Goal: Task Accomplishment & Management: Use online tool/utility

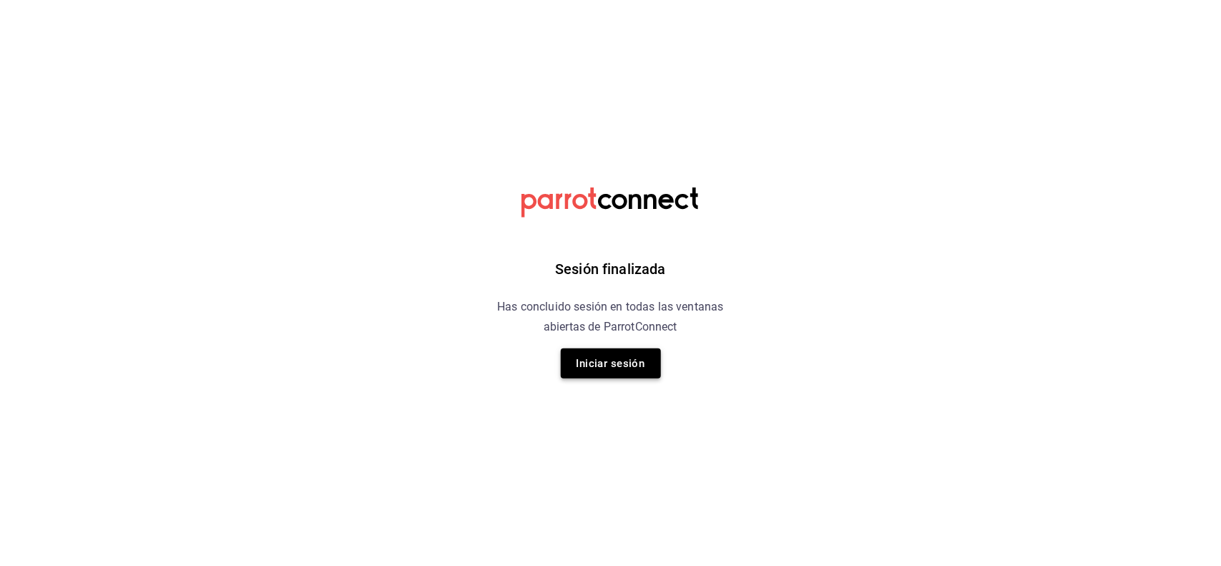
click at [635, 349] on button "Iniciar sesión" at bounding box center [611, 363] width 100 height 30
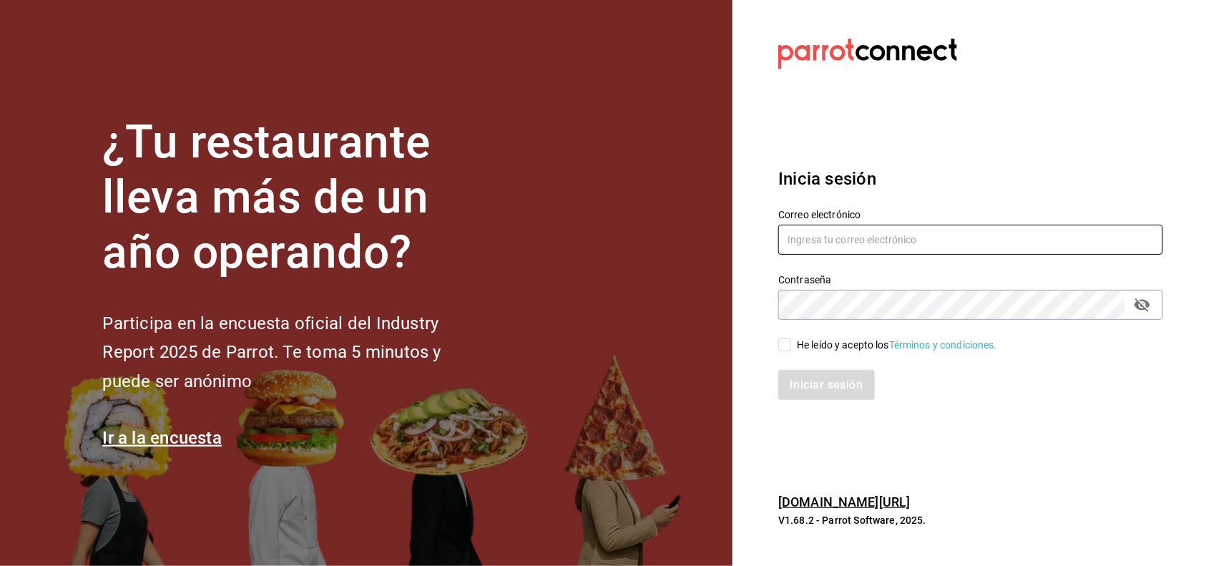
type input "[PERSON_NAME][EMAIL_ADDRESS][DOMAIN_NAME]"
click at [777, 336] on div "He leído y acepto los Términos y condiciones." at bounding box center [962, 336] width 402 height 33
click at [785, 348] on input "He leído y acepto los Términos y condiciones." at bounding box center [784, 344] width 13 height 13
checkbox input "true"
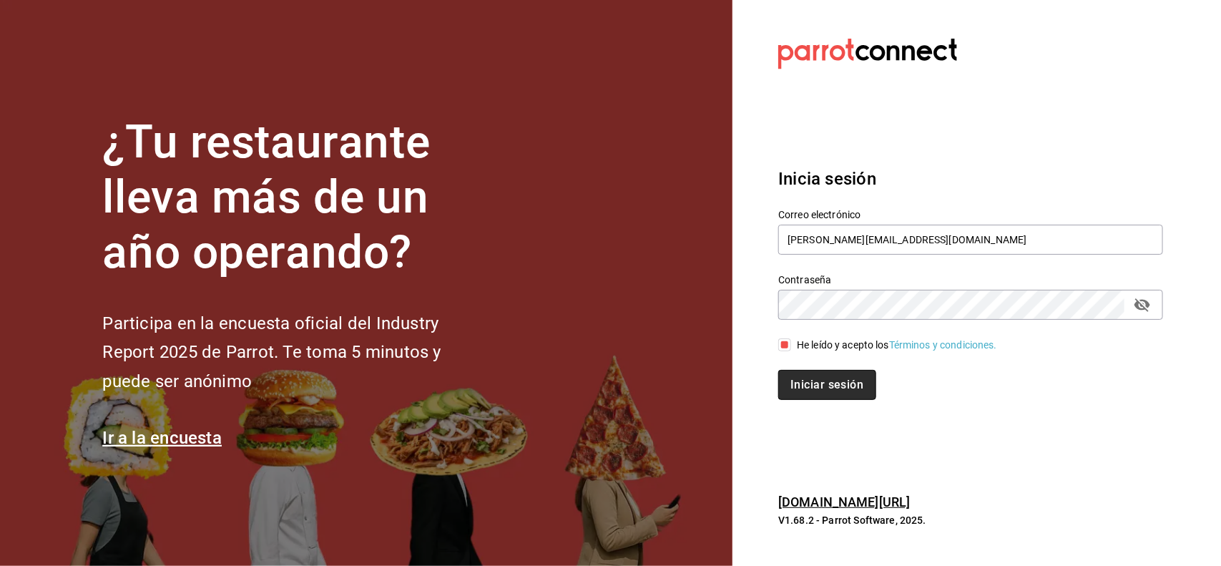
click at [795, 383] on button "Iniciar sesión" at bounding box center [826, 385] width 97 height 30
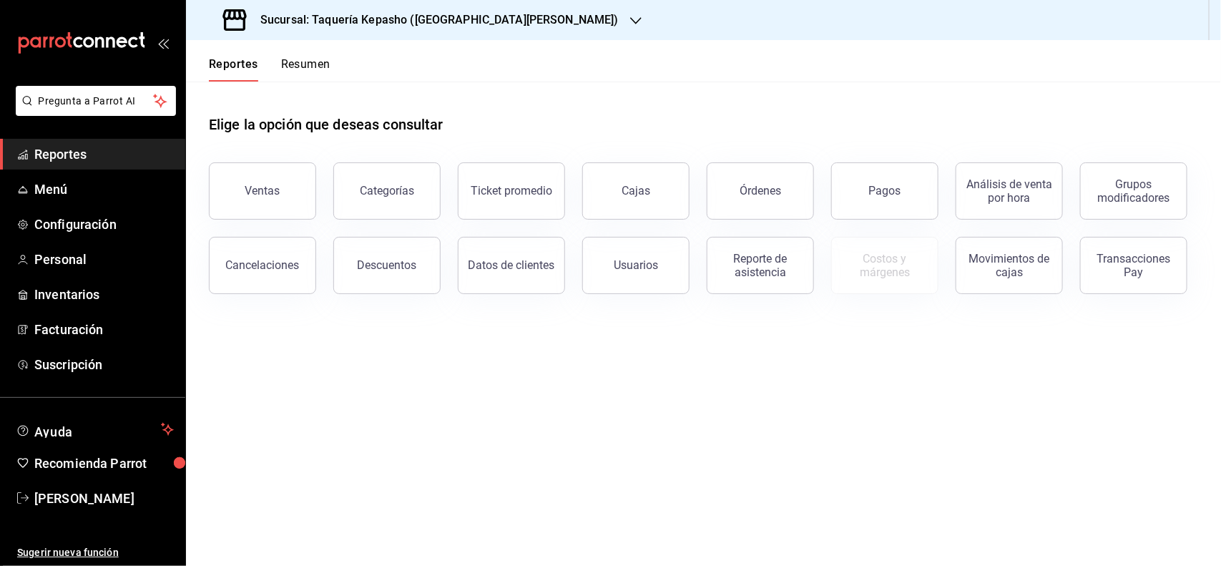
click at [287, 72] on button "Resumen" at bounding box center [305, 69] width 49 height 24
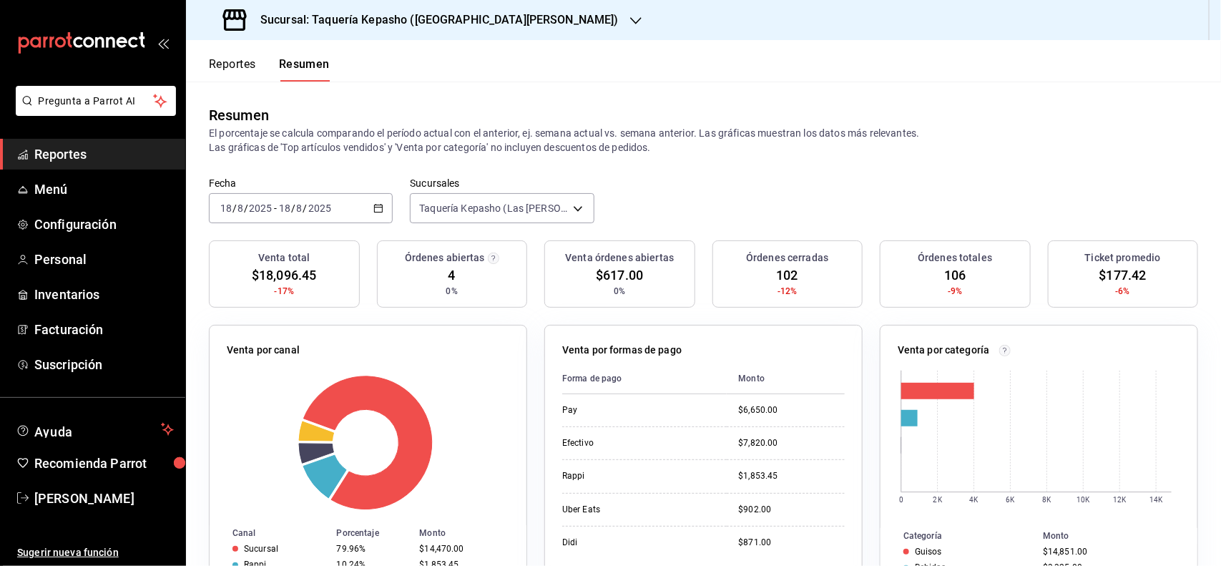
click at [330, 19] on h3 "Sucursal: Taquería Kepasho (Las Torres)" at bounding box center [434, 19] width 370 height 17
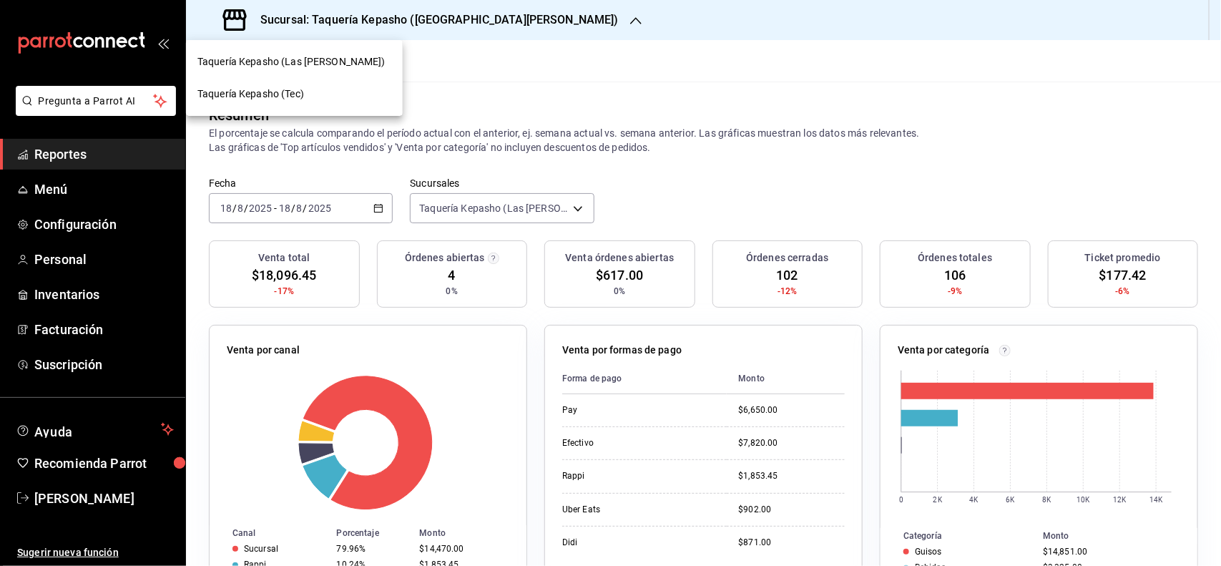
click at [313, 97] on div "Taquería Kepasho (Tec)" at bounding box center [294, 94] width 194 height 15
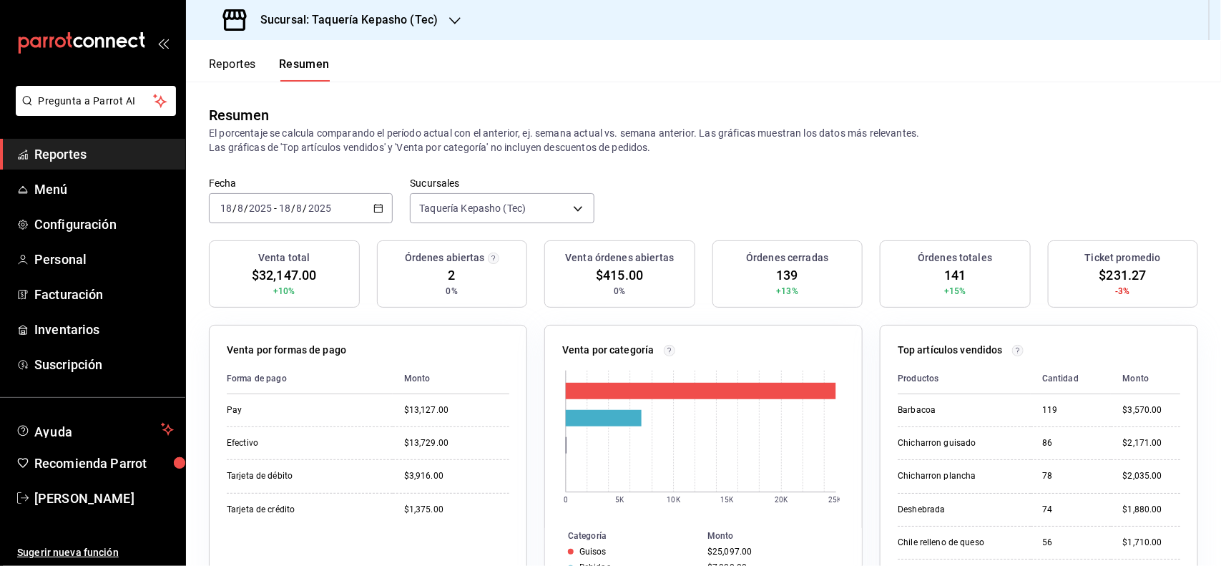
click at [238, 50] on div "Reportes Resumen" at bounding box center [258, 60] width 144 height 41
click at [240, 59] on button "Reportes" at bounding box center [232, 69] width 47 height 24
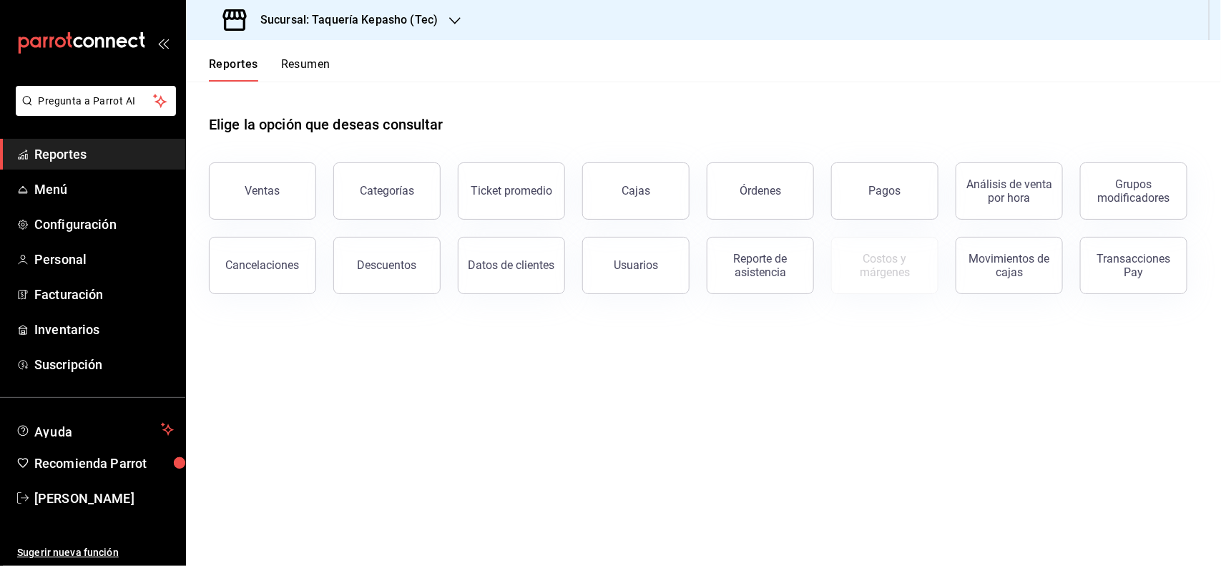
click at [280, 222] on div "Cancelaciones" at bounding box center [254, 257] width 124 height 74
click at [275, 198] on button "Ventas" at bounding box center [262, 190] width 107 height 57
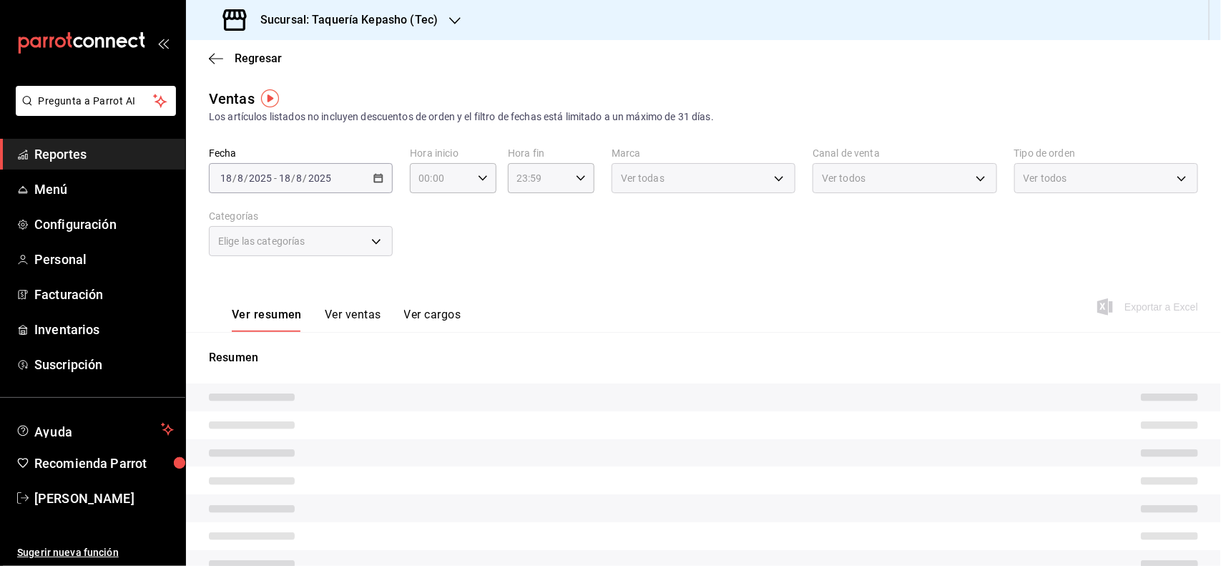
click at [370, 320] on button "Ver ventas" at bounding box center [353, 320] width 57 height 24
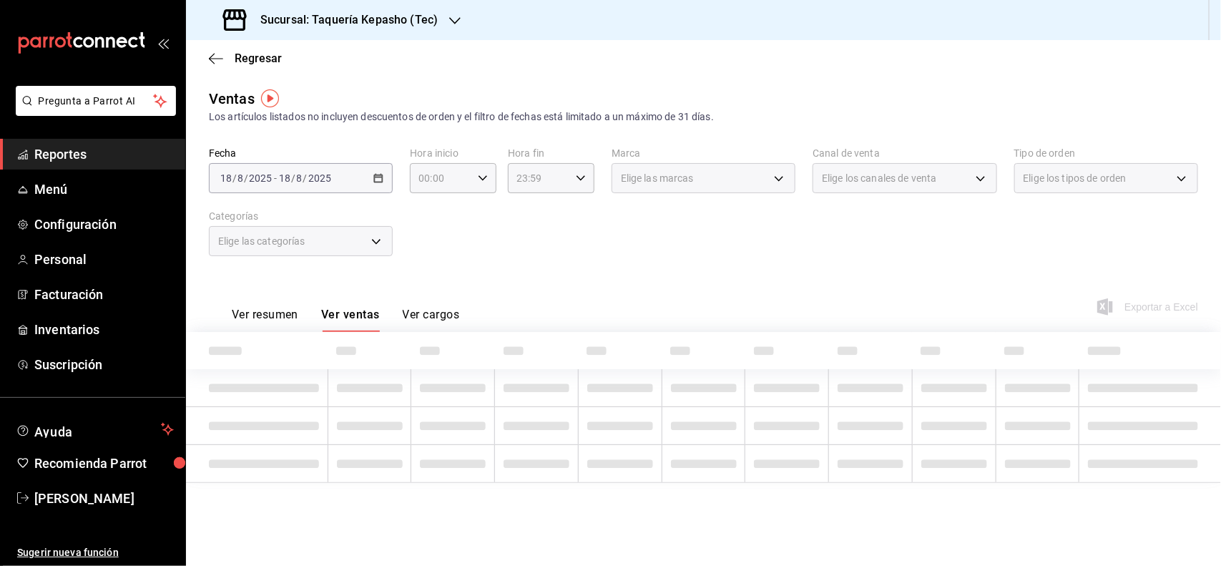
click at [363, 229] on div "Elige las categorías" at bounding box center [301, 241] width 184 height 30
click at [360, 237] on div "Elige las categorías" at bounding box center [301, 241] width 184 height 30
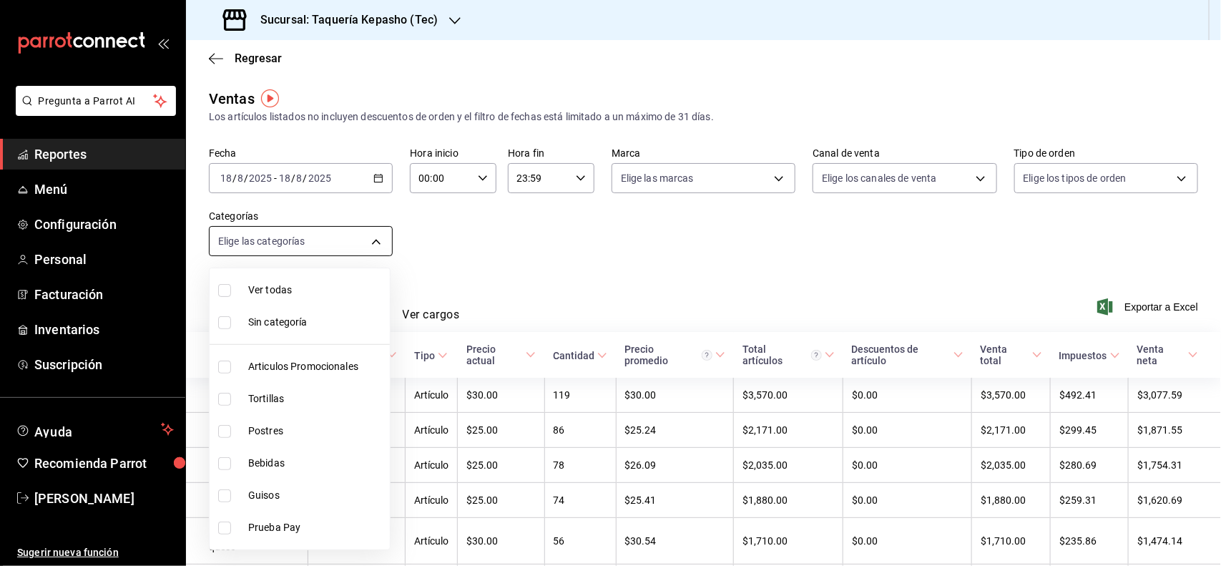
click at [381, 241] on body "Pregunta a Parrot AI Reportes Menú Configuración Personal Facturación Inventari…" at bounding box center [610, 283] width 1221 height 566
click at [313, 440] on li "Postres" at bounding box center [300, 431] width 180 height 32
type input "80394fb5-4f8c-4364-8ccf-133ca3d1566e"
checkbox input "true"
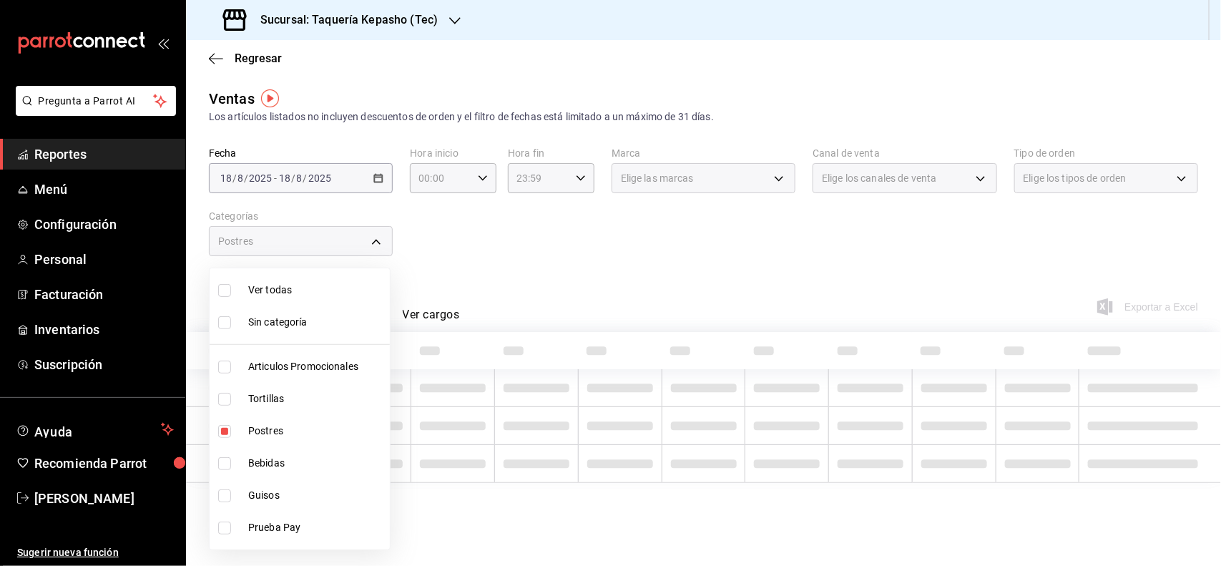
click at [641, 259] on div at bounding box center [610, 283] width 1221 height 566
